Goal: Task Accomplishment & Management: Use online tool/utility

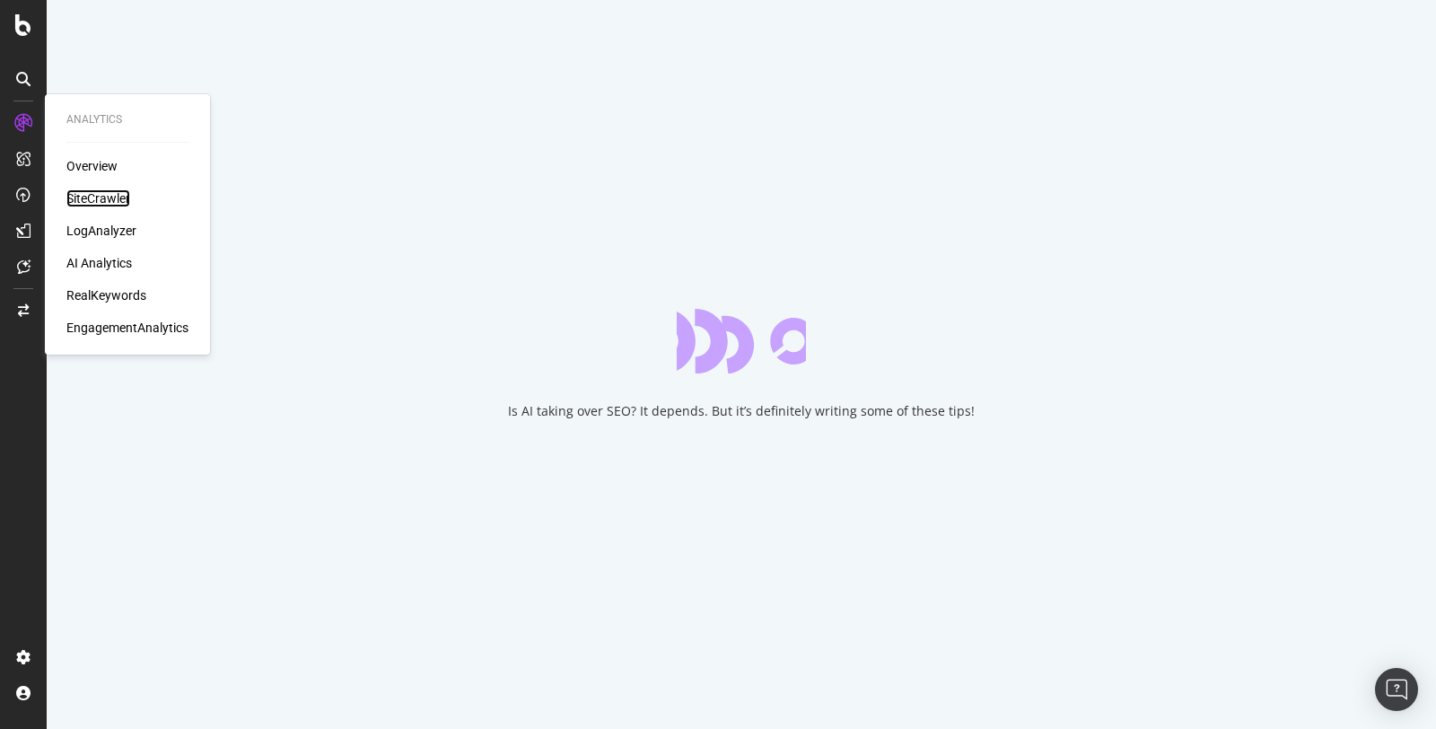
click at [80, 189] on div "SiteCrawler" at bounding box center [98, 198] width 64 height 18
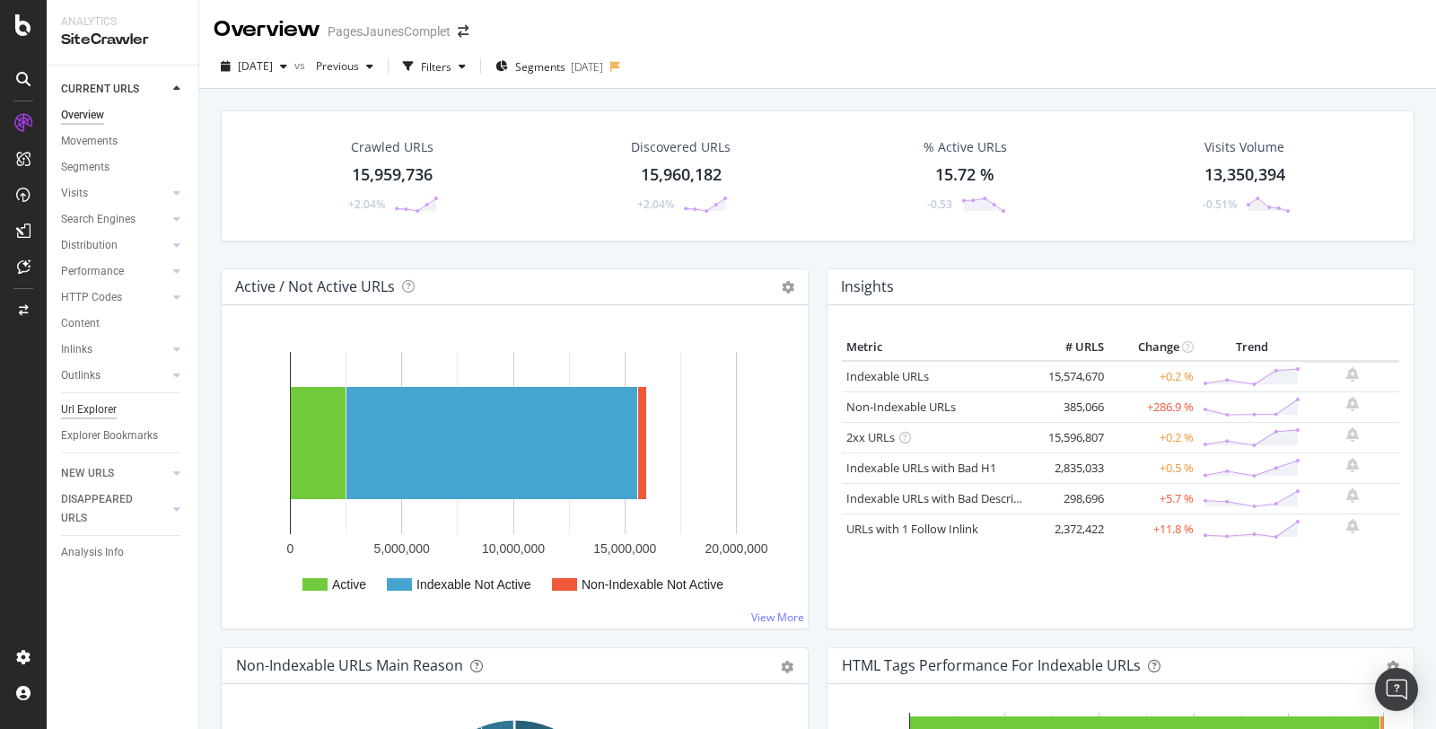
click at [86, 412] on div "Url Explorer" at bounding box center [89, 409] width 56 height 19
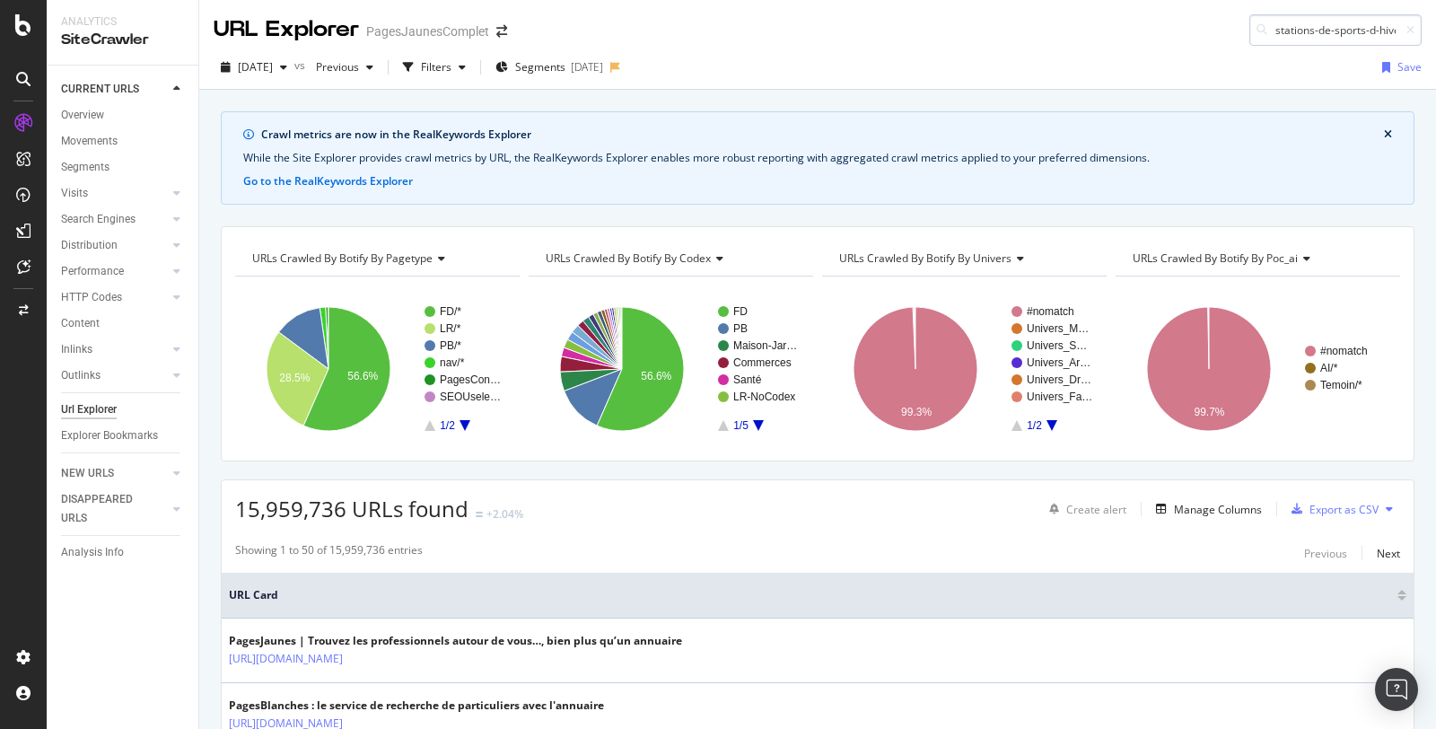
scroll to position [0, 10]
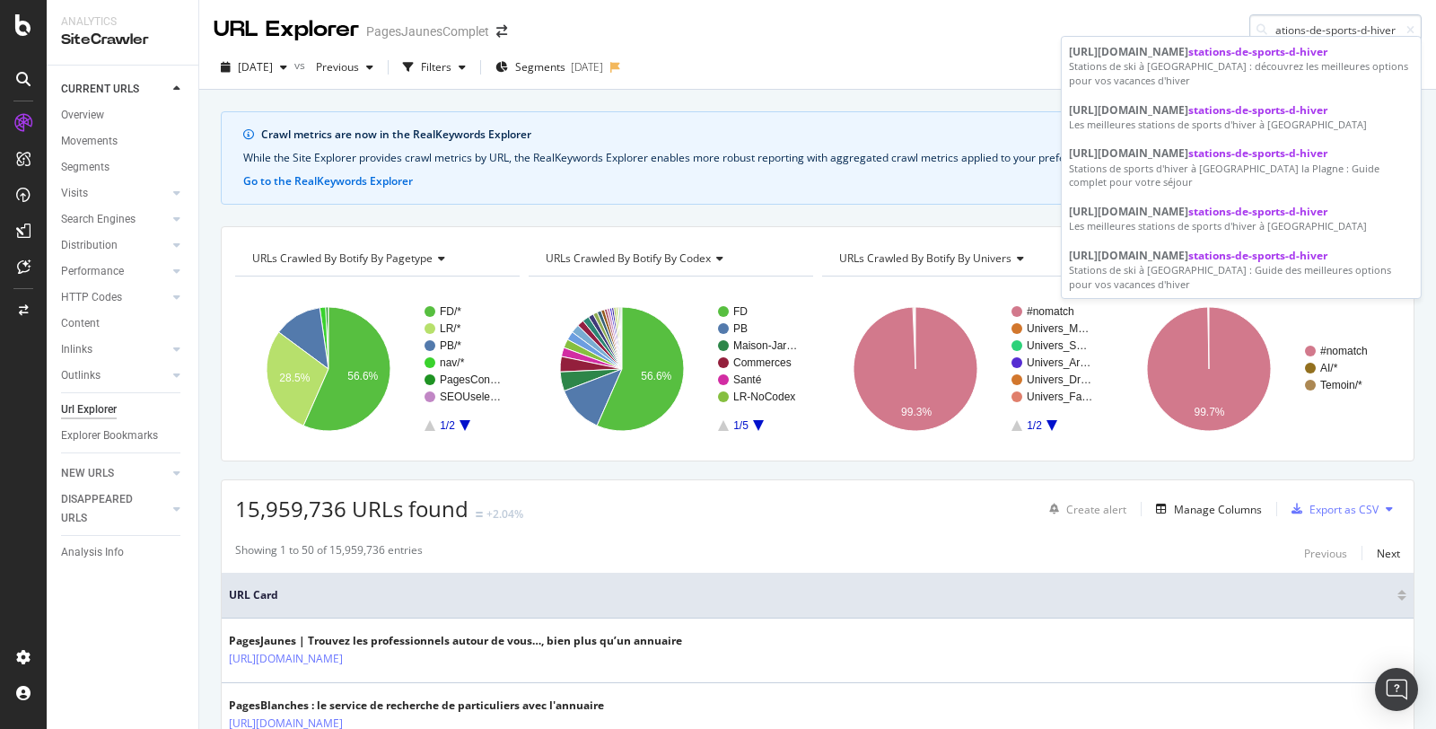
click at [1370, 27] on input "stations-de-sports-d-hiver" at bounding box center [1335, 29] width 172 height 31
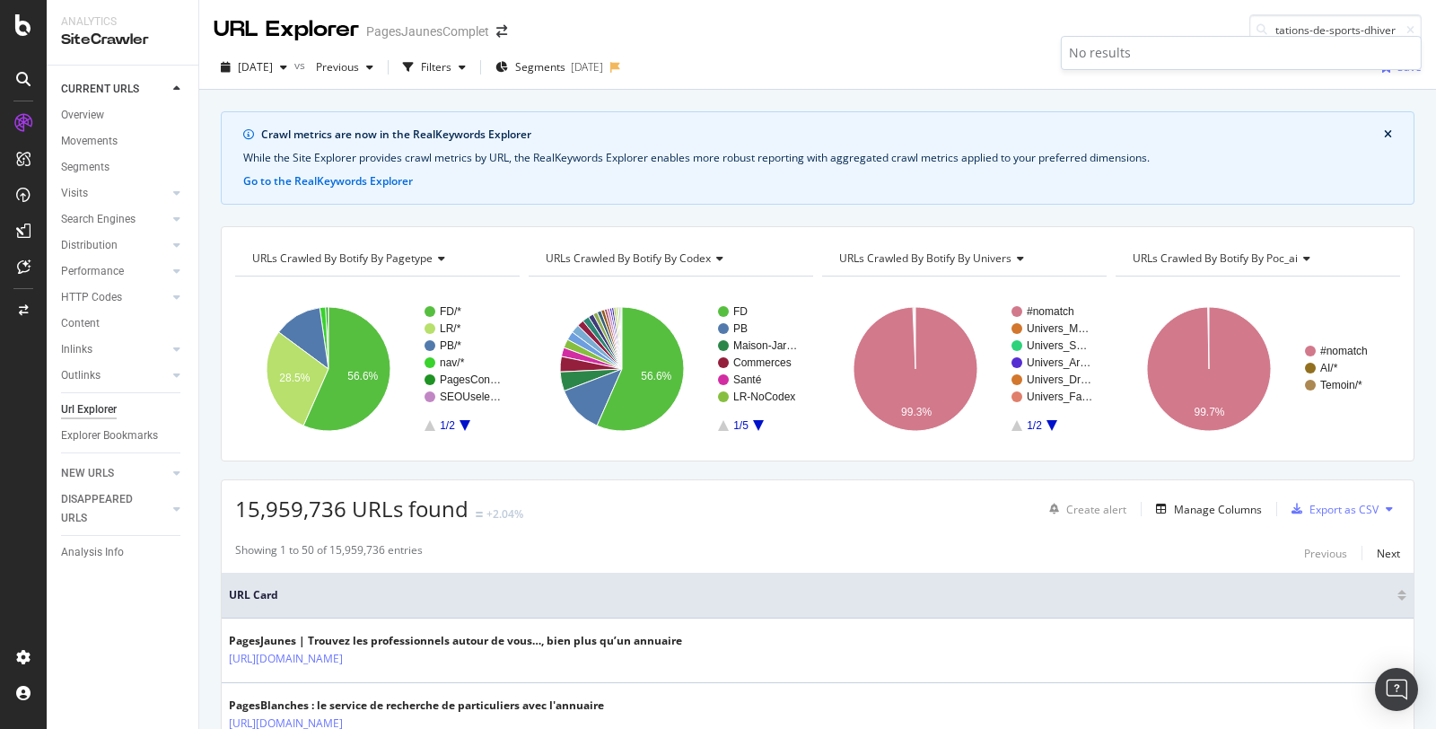
scroll to position [0, 0]
click at [1318, 25] on input "stations-de-sports-dhiver" at bounding box center [1335, 29] width 172 height 31
paste input "-de-sport-dhive"
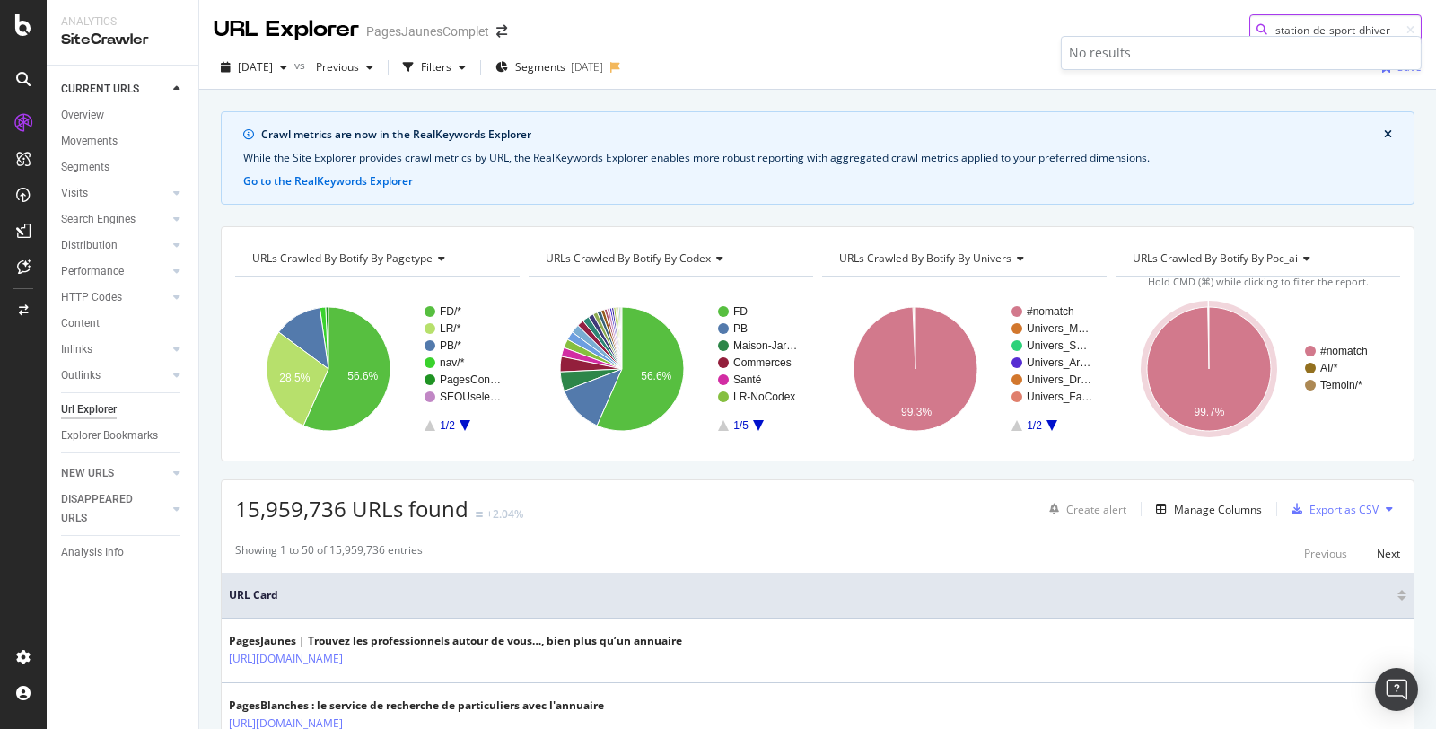
click at [1294, 29] on input "station-de-sport-dhiver" at bounding box center [1335, 29] width 172 height 31
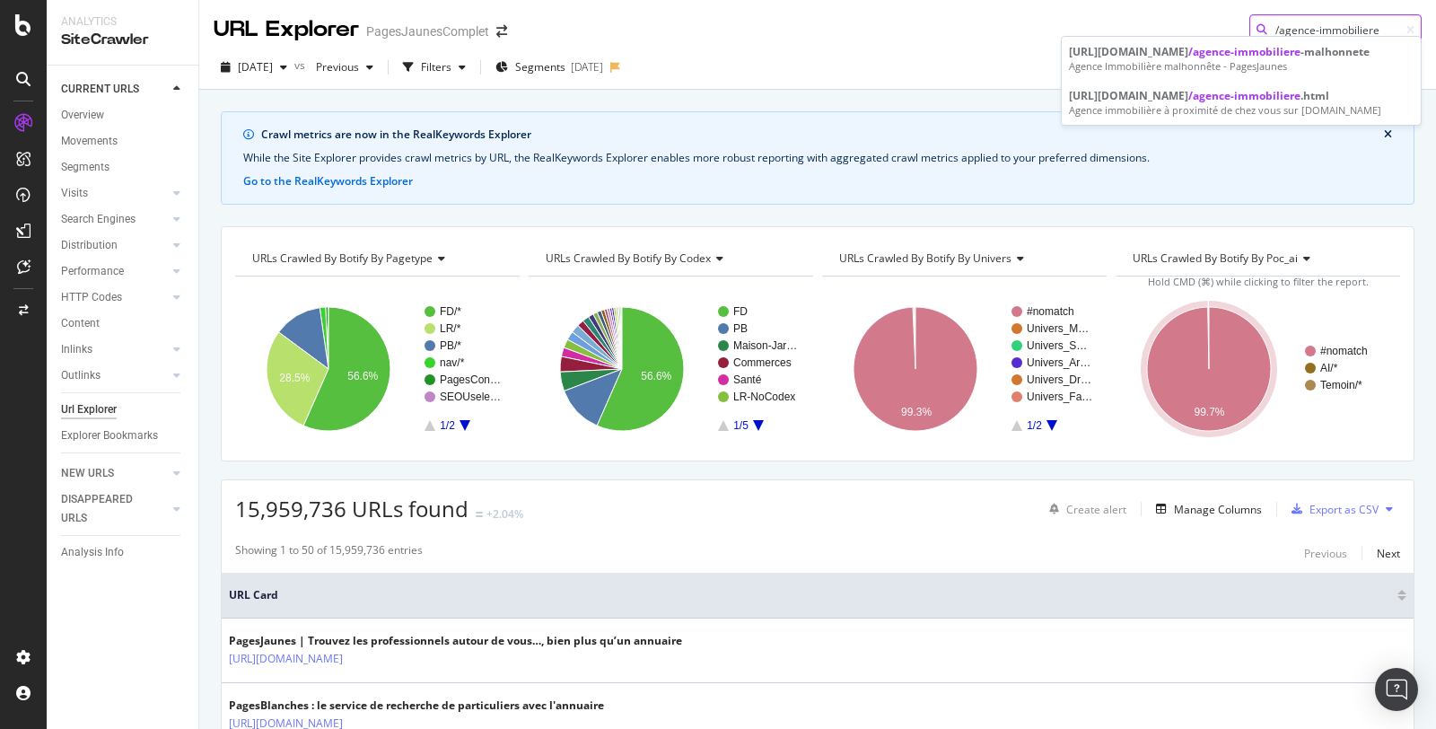
type input "/agence-immobiliere"
click at [565, 69] on span "Segments" at bounding box center [540, 66] width 50 height 15
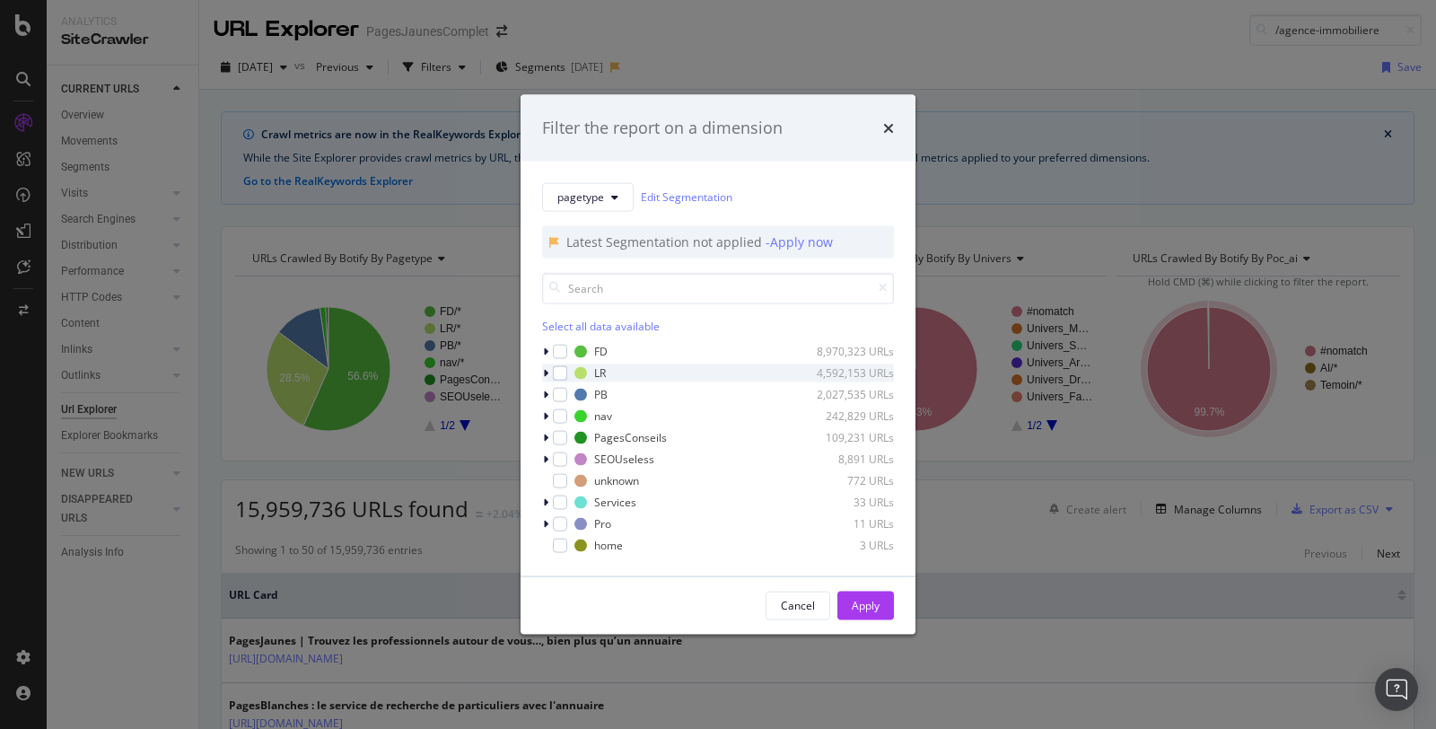
click at [546, 373] on icon "modal" at bounding box center [545, 372] width 5 height 11
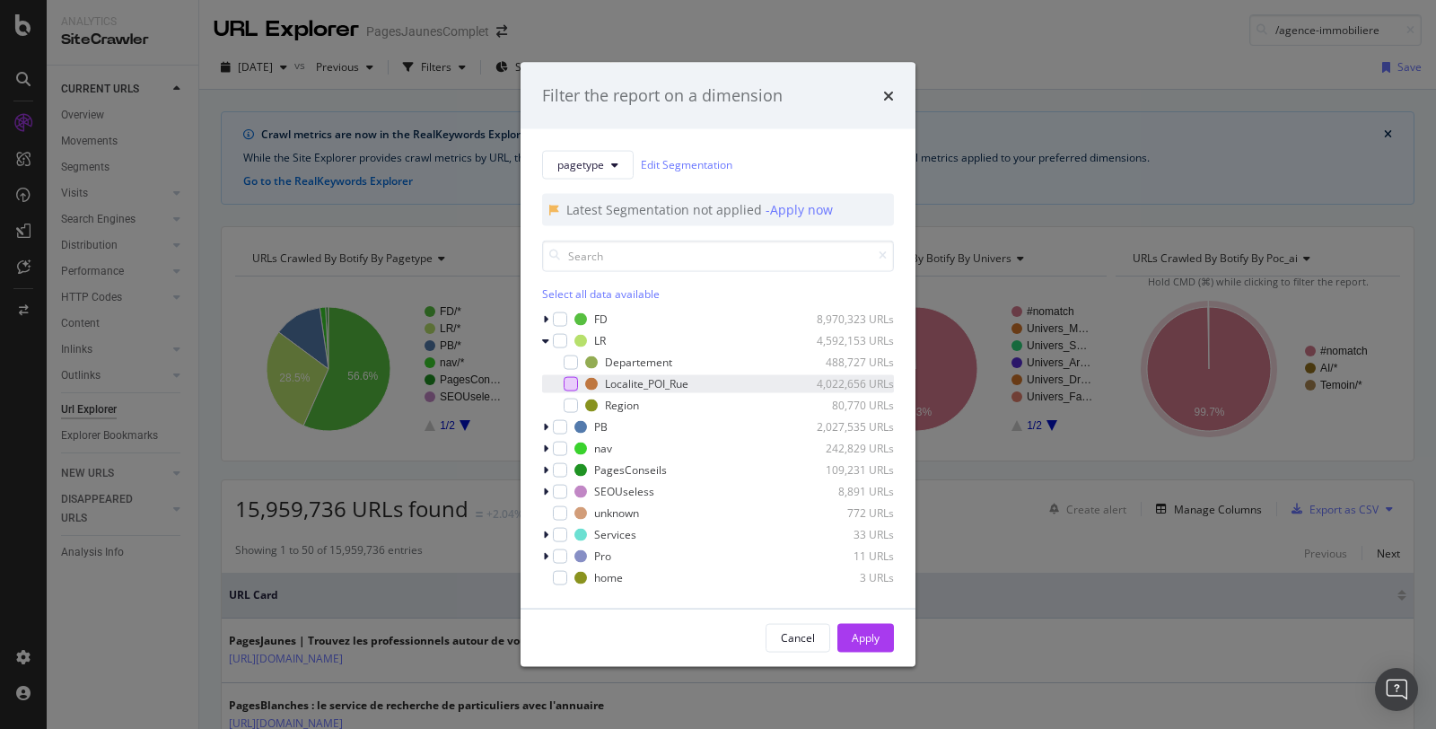
click at [571, 380] on div "modal" at bounding box center [570, 383] width 14 height 14
click at [871, 636] on div "Apply" at bounding box center [865, 637] width 28 height 15
